Goal: Use online tool/utility: Utilize a website feature to perform a specific function

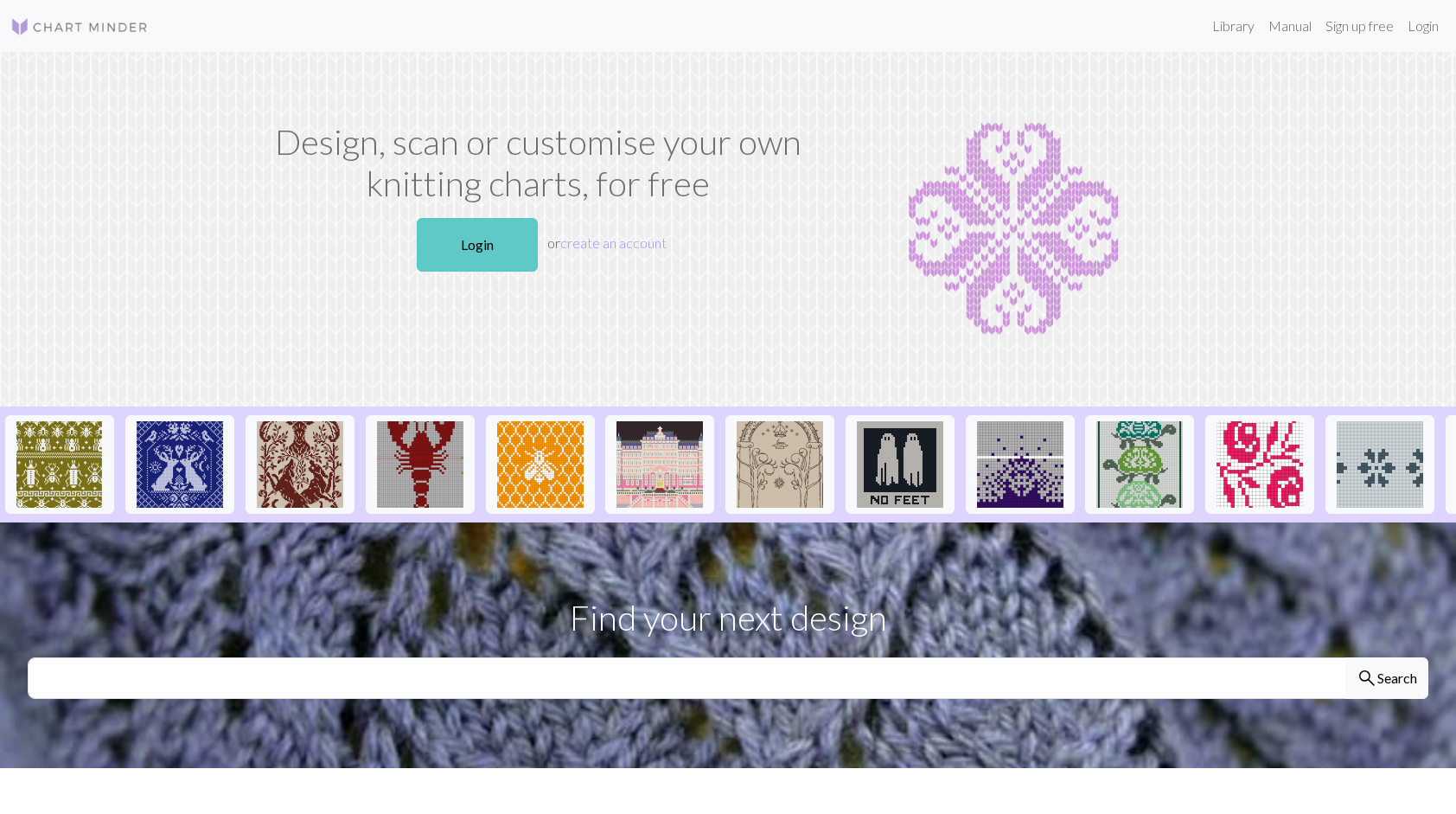
click at [488, 232] on link "Login" at bounding box center [477, 245] width 121 height 54
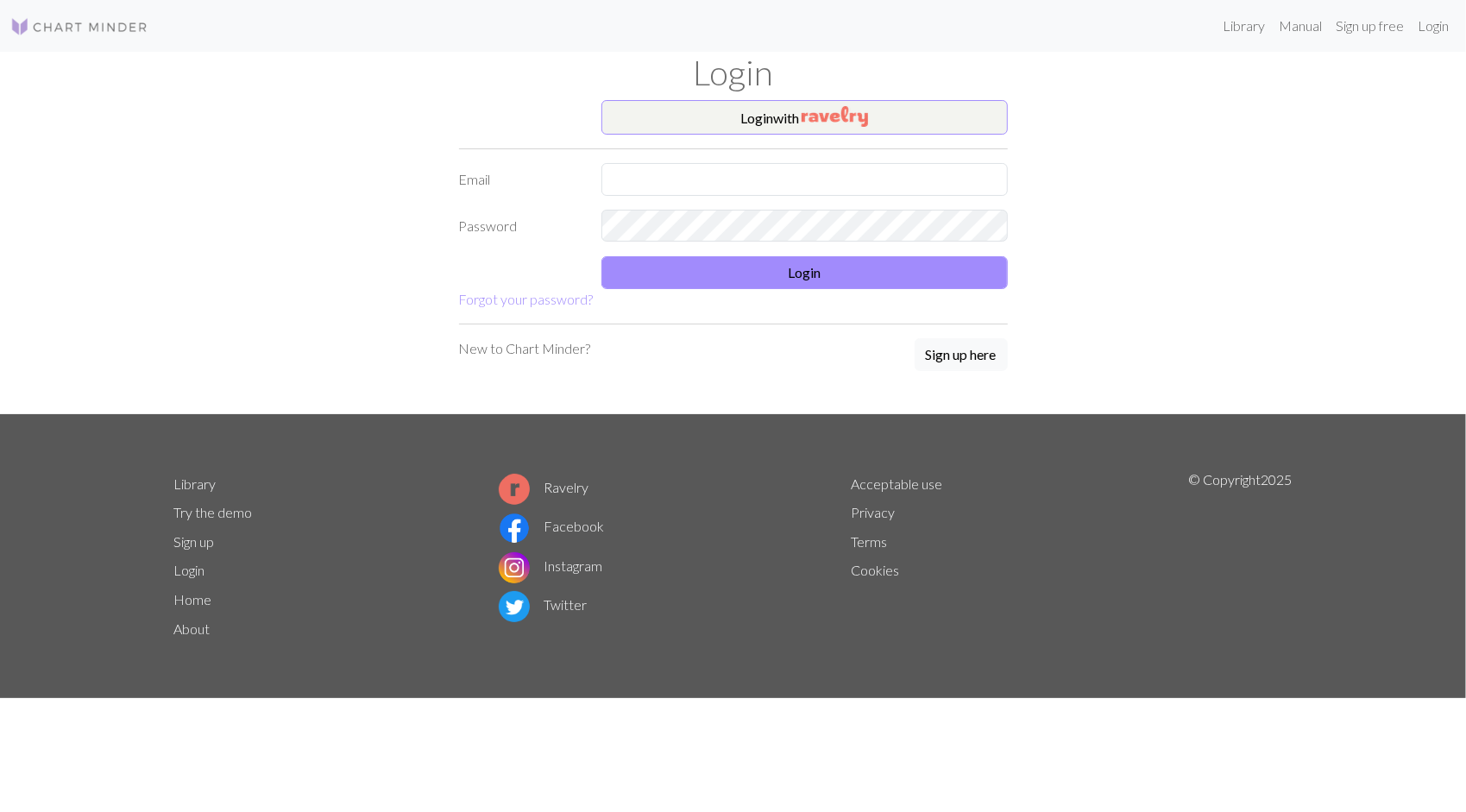
click at [843, 99] on div "Login" at bounding box center [733, 75] width 1139 height 48
click at [842, 112] on img "button" at bounding box center [835, 116] width 66 height 20
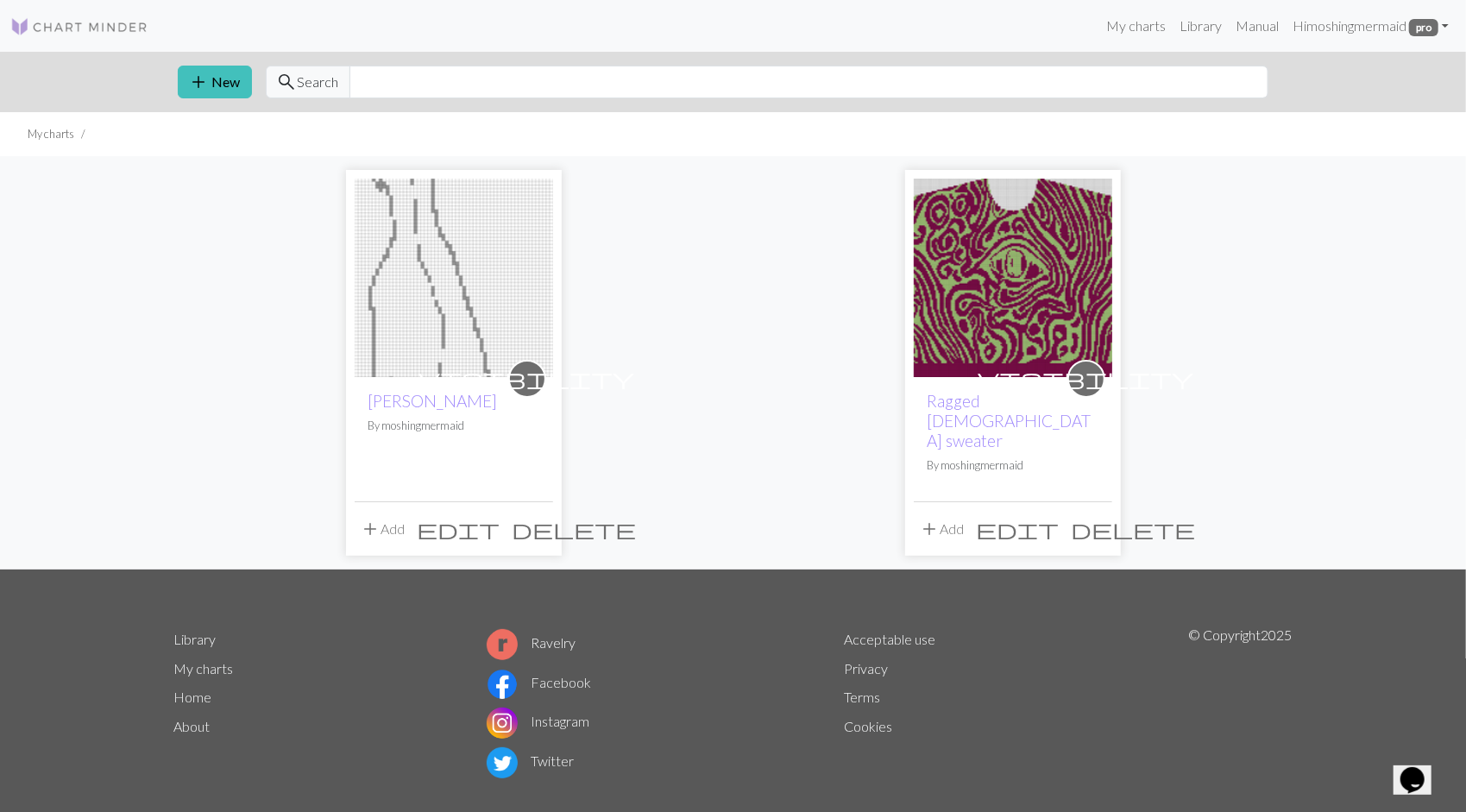
click at [967, 283] on img at bounding box center [1014, 278] width 199 height 199
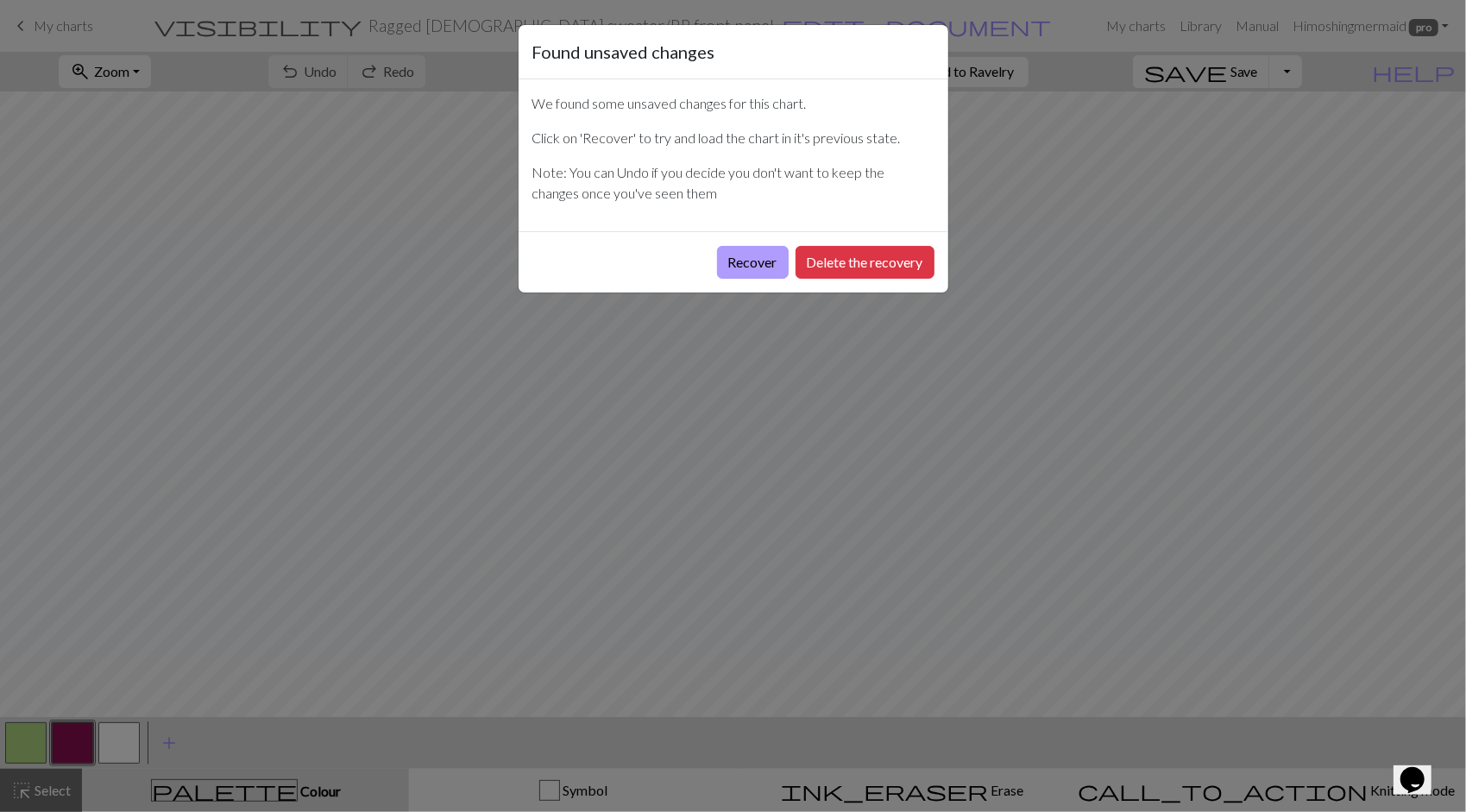
click at [744, 258] on button "Recover" at bounding box center [753, 262] width 72 height 33
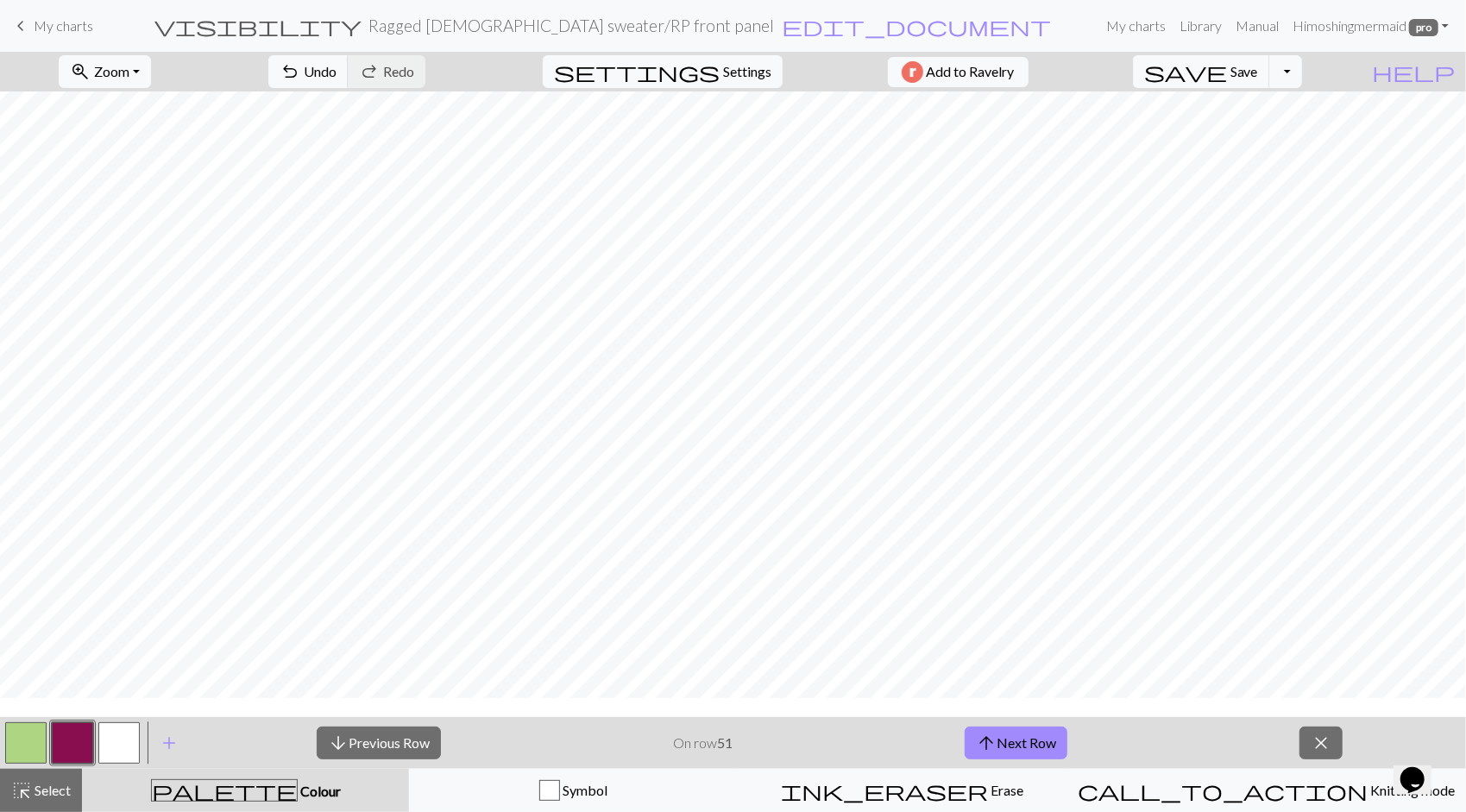
scroll to position [1208, 0]
drag, startPoint x: 587, startPoint y: 718, endPoint x: 611, endPoint y: 708, distance: 26.0
click at [611, 708] on div "zoom_in Zoom Zoom Fit all Fit width Fit height 50% 100% 150% 200% undo Undo Und…" at bounding box center [733, 432] width 1466 height 760
click at [991, 740] on span "arrow_upward" at bounding box center [986, 743] width 20 height 24
